Goal: Navigation & Orientation: Find specific page/section

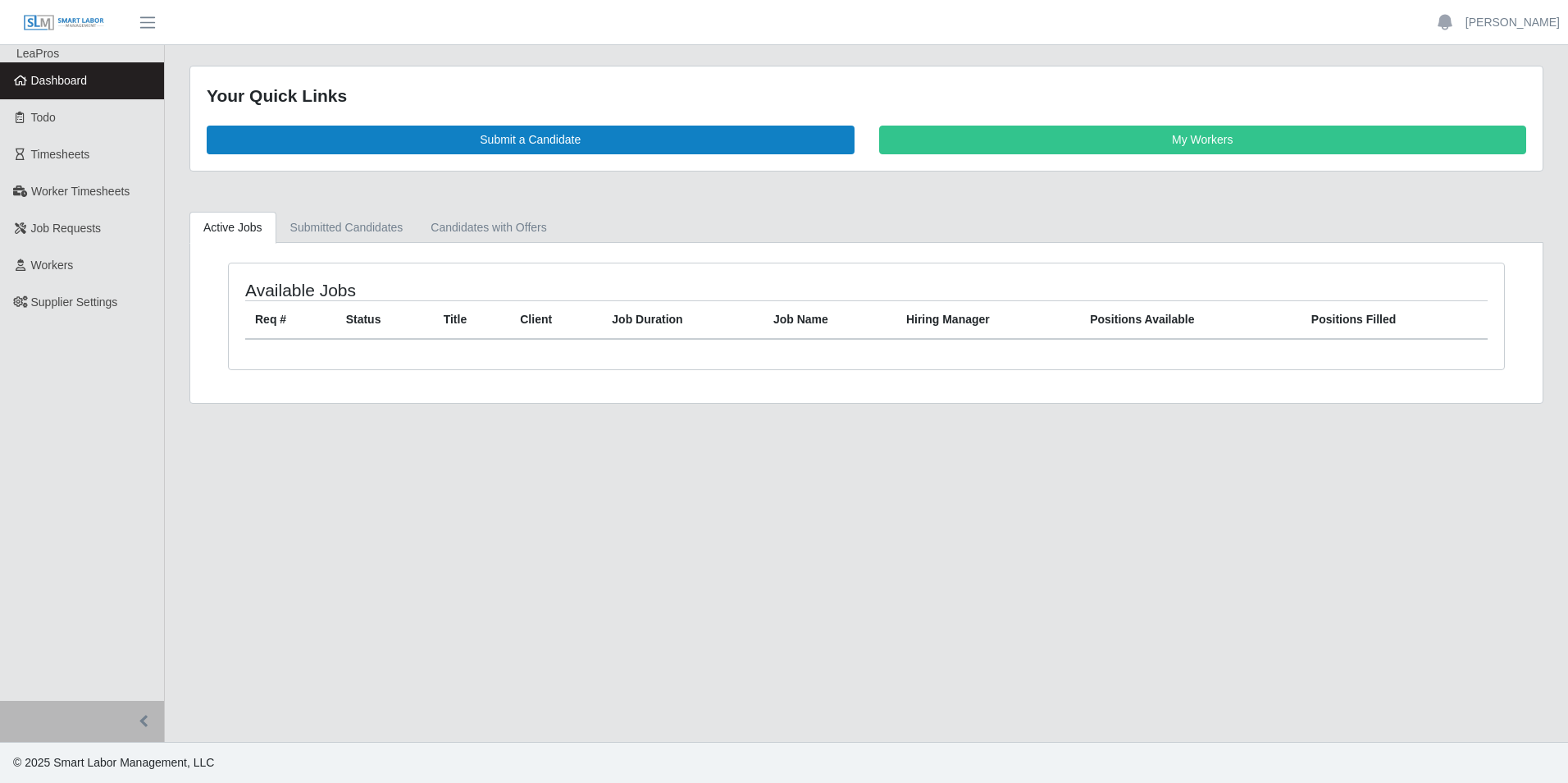
click at [69, 83] on span "Dashboard" at bounding box center [59, 80] width 56 height 13
click at [77, 77] on span "Dashboard" at bounding box center [59, 80] width 56 height 13
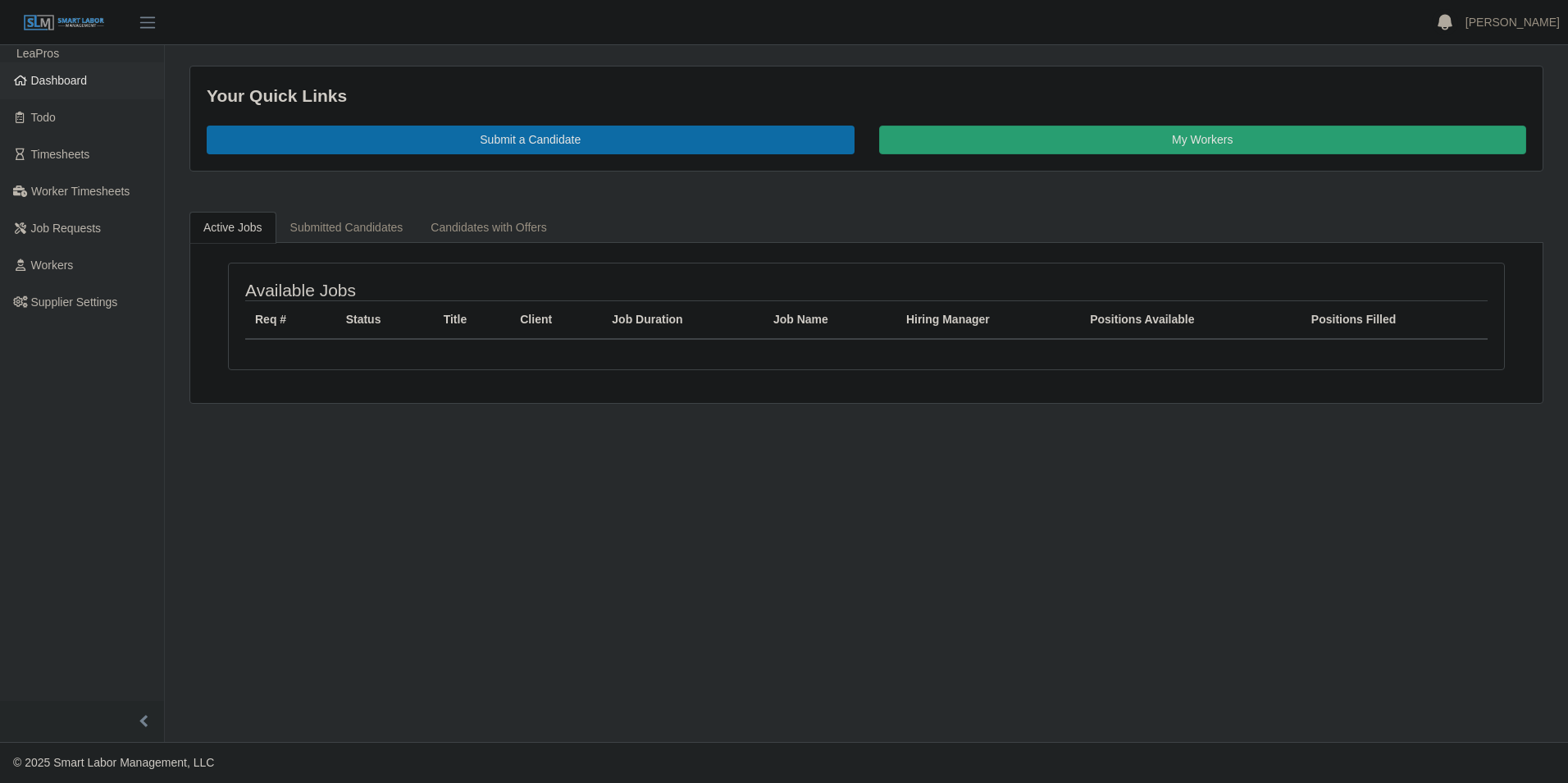
click at [33, 79] on span "Dashboard" at bounding box center [59, 80] width 56 height 13
